Goal: Check status: Check status

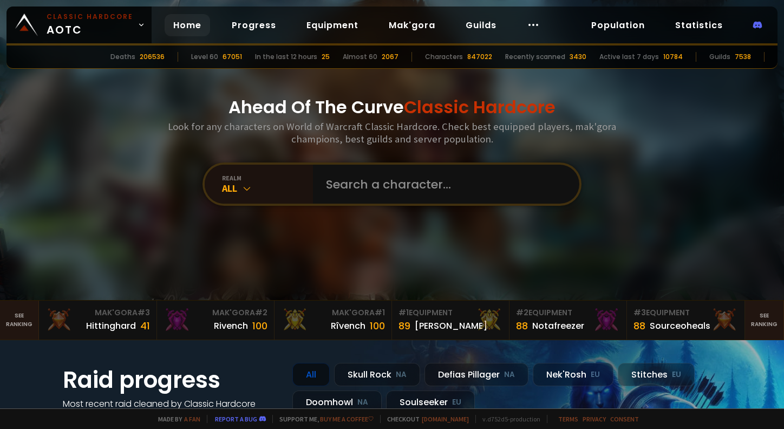
click at [360, 186] on input "text" at bounding box center [442, 184] width 247 height 39
type input "burglecutt"
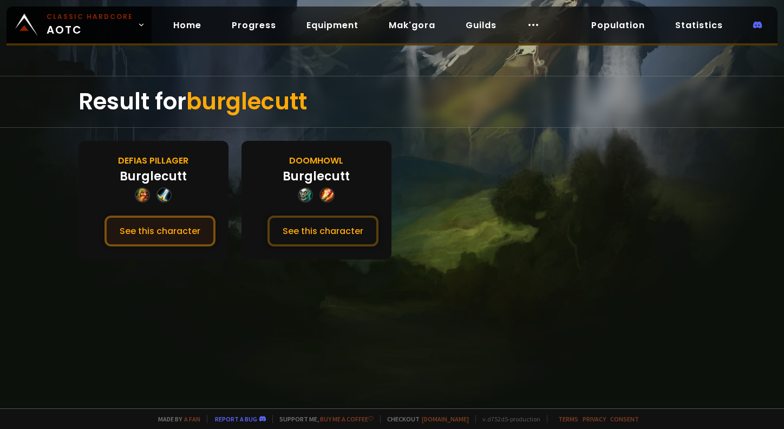
click at [154, 229] on button "See this character" at bounding box center [159, 230] width 111 height 31
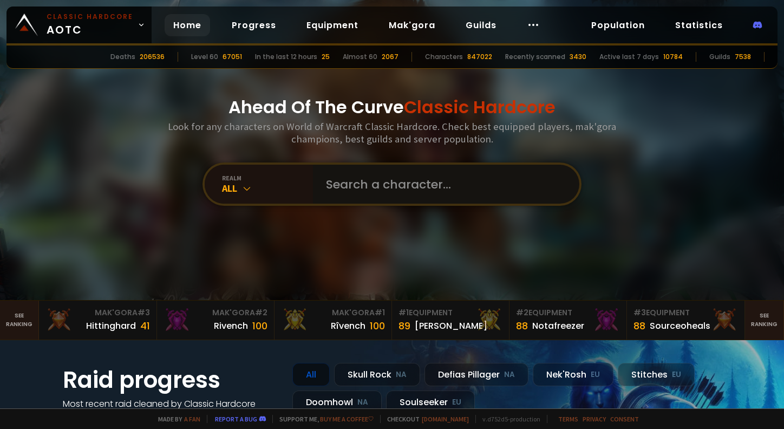
click at [372, 192] on input "text" at bounding box center [442, 184] width 247 height 39
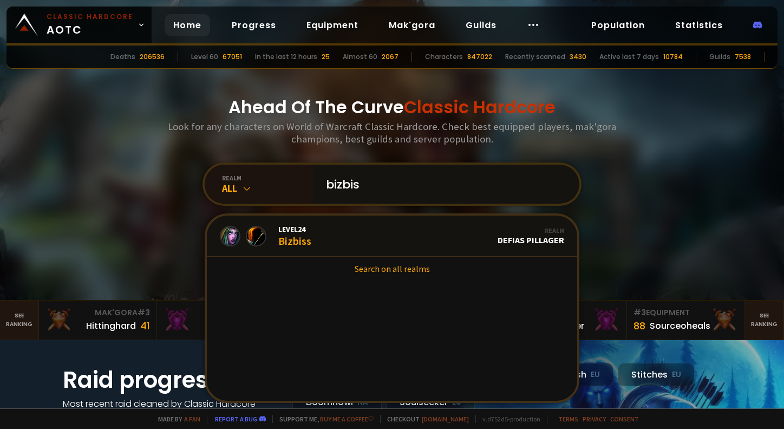
drag, startPoint x: 414, startPoint y: 188, endPoint x: 309, endPoint y: 198, distance: 105.5
click at [313, 198] on div "bizbis" at bounding box center [446, 184] width 266 height 39
click at [241, 193] on icon at bounding box center [246, 188] width 11 height 11
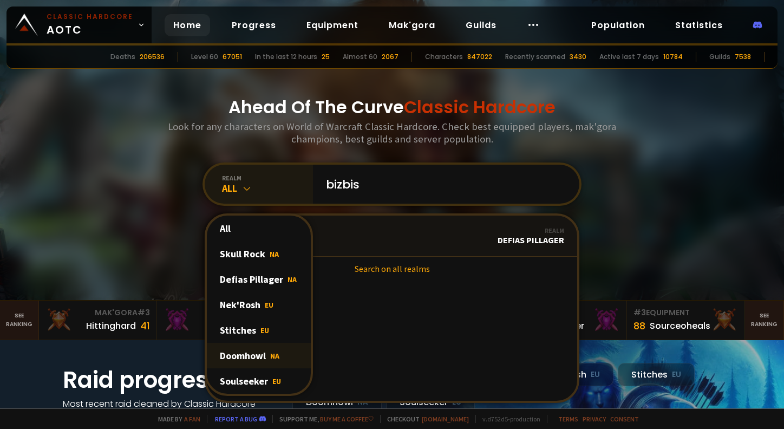
click at [262, 354] on div "Doomhowl NA" at bounding box center [259, 355] width 104 height 25
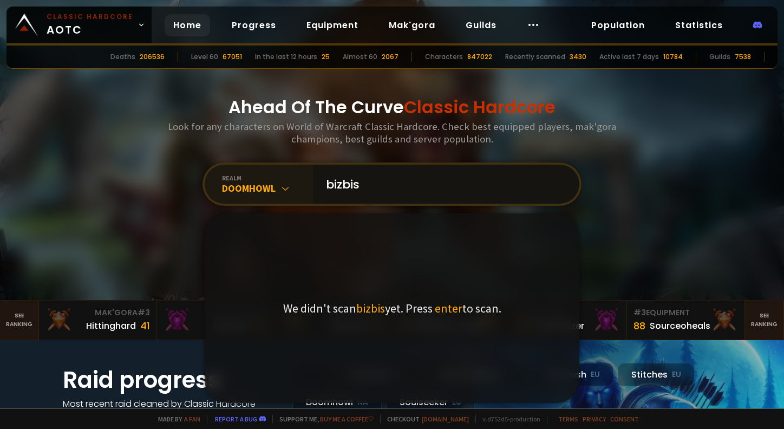
drag, startPoint x: 416, startPoint y: 181, endPoint x: 292, endPoint y: 193, distance: 124.6
click at [292, 192] on div "realm Doomhowl bizbis We didn't scan bizbis yet. Press enter to scan." at bounding box center [391, 183] width 379 height 43
type input "burglecutt"
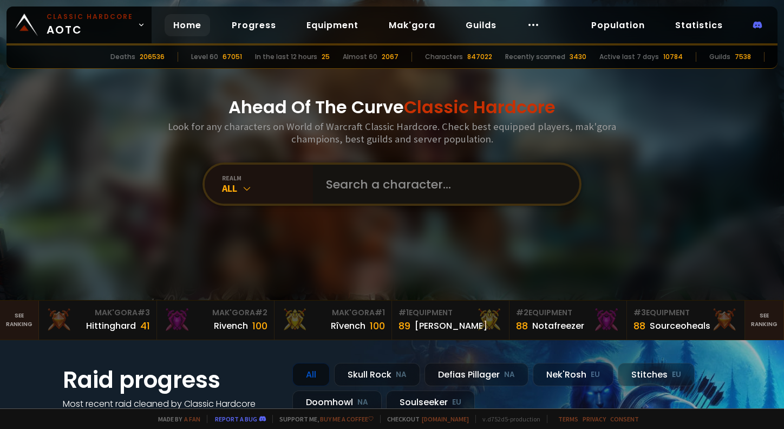
click at [413, 180] on input "text" at bounding box center [442, 184] width 247 height 39
type input "endras"
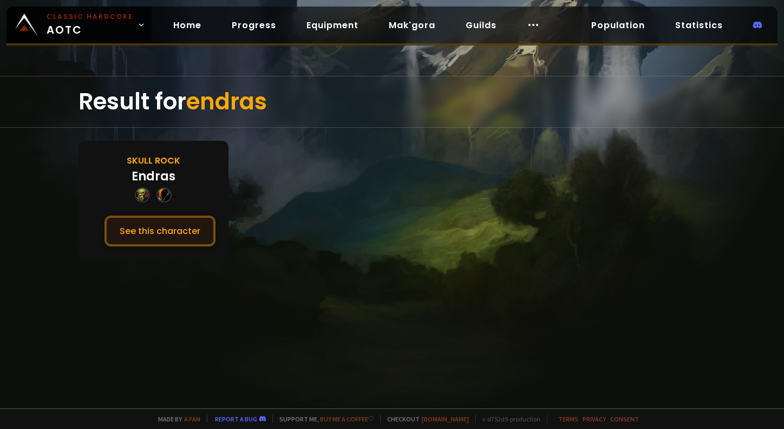
click at [180, 231] on button "See this character" at bounding box center [159, 230] width 111 height 31
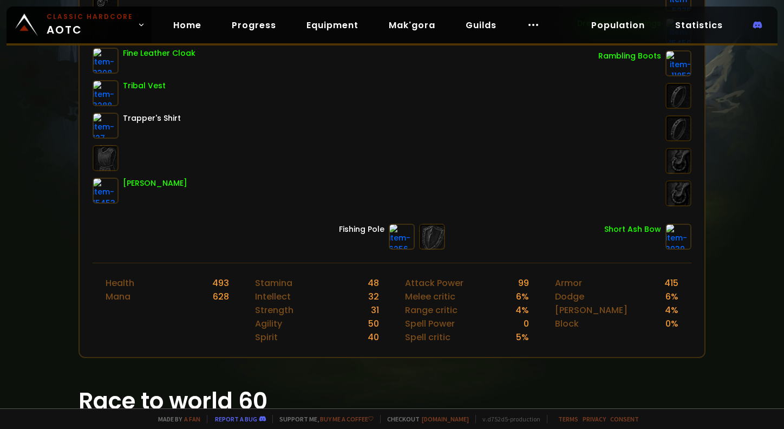
scroll to position [271, 0]
